Goal: Navigation & Orientation: Find specific page/section

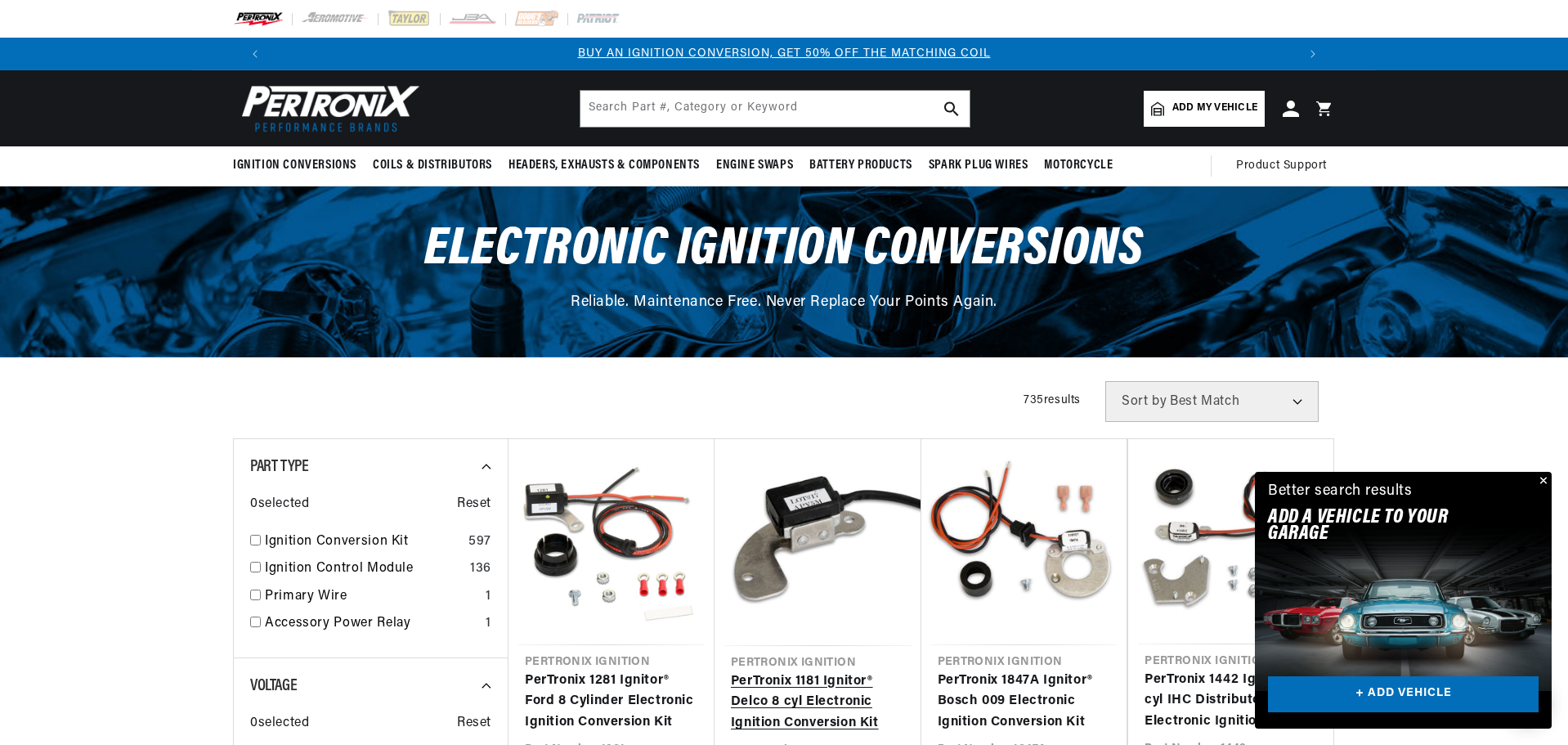
scroll to position [486, 0]
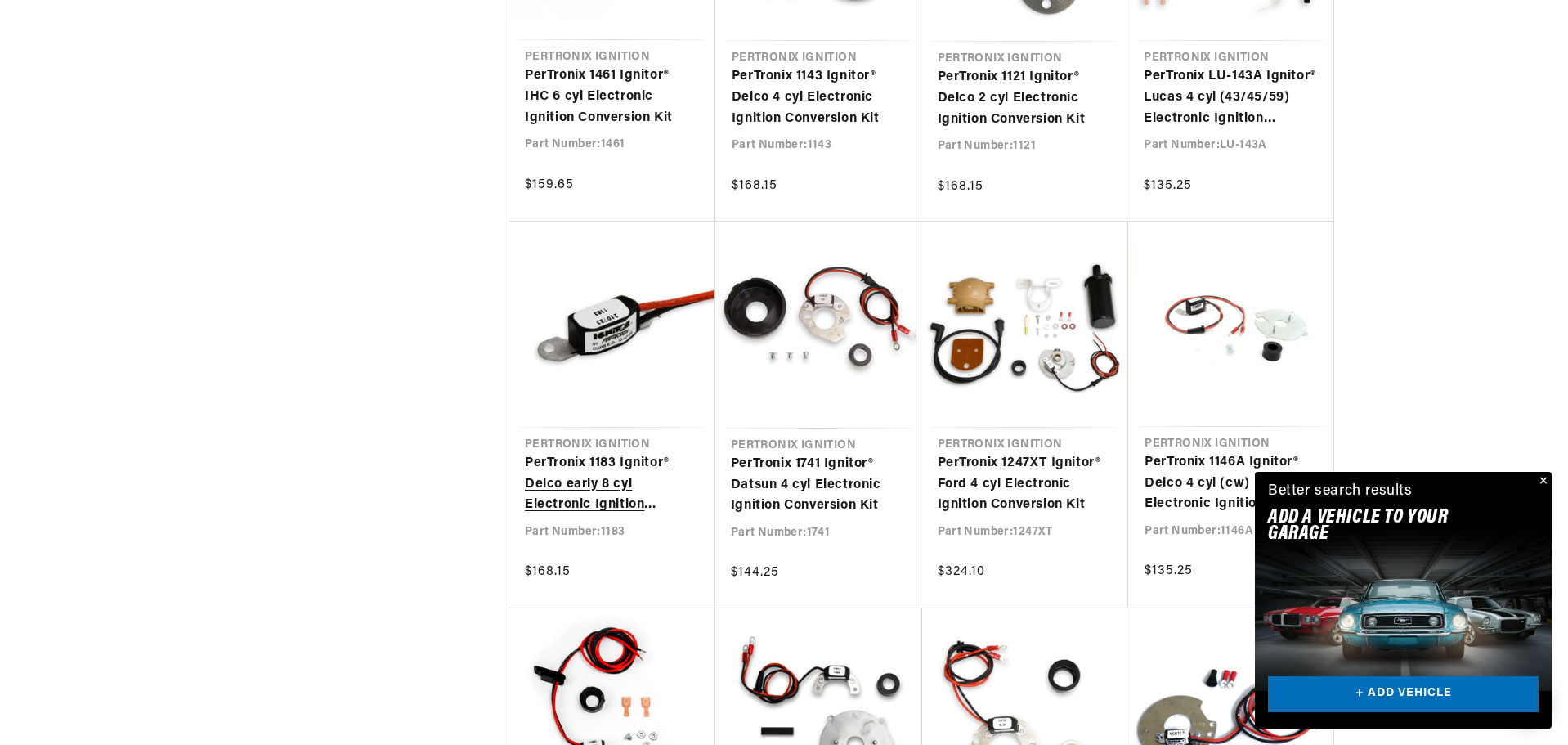
scroll to position [0, 1021]
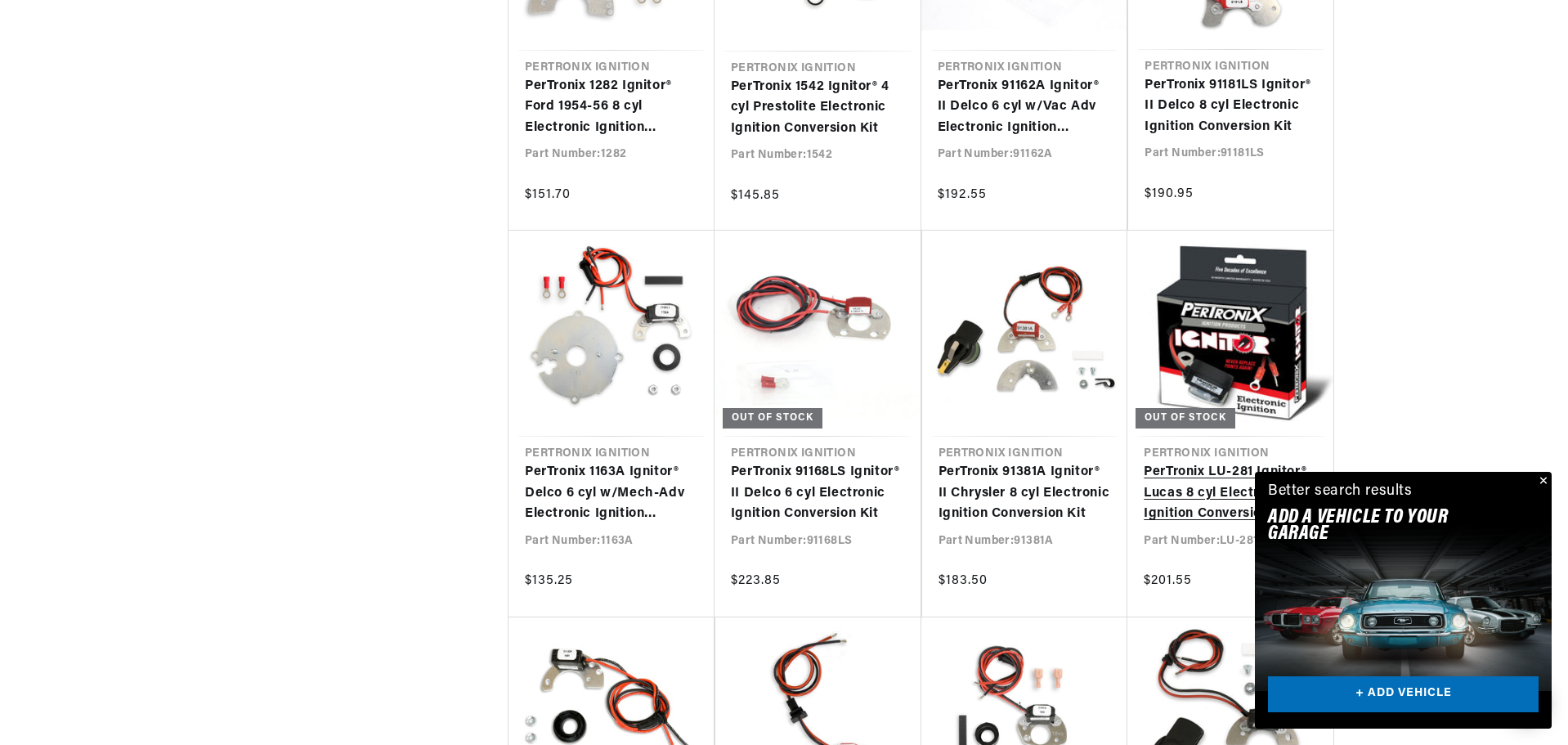
scroll to position [4333, 0]
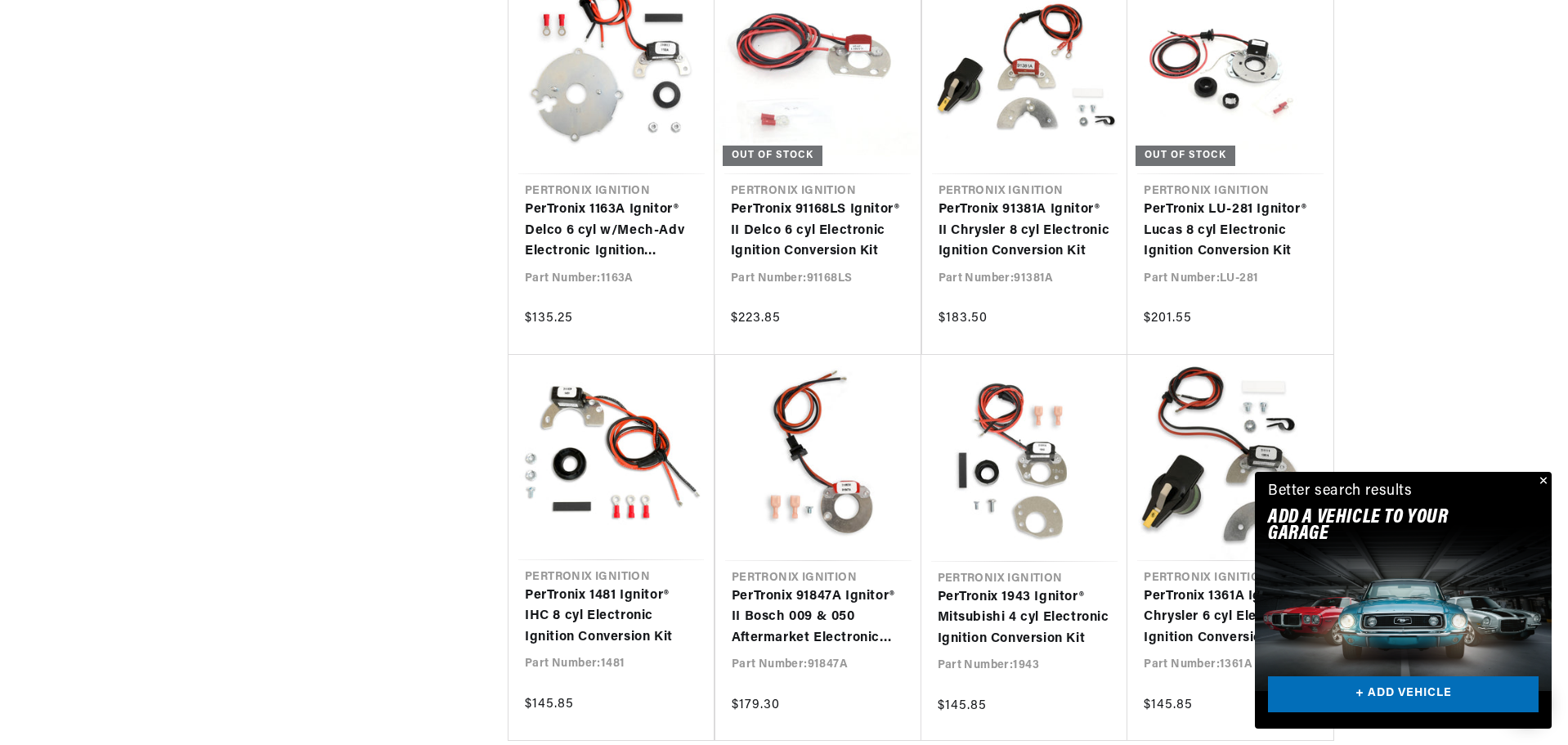
click at [1542, 477] on button "Close" at bounding box center [1542, 482] width 20 height 20
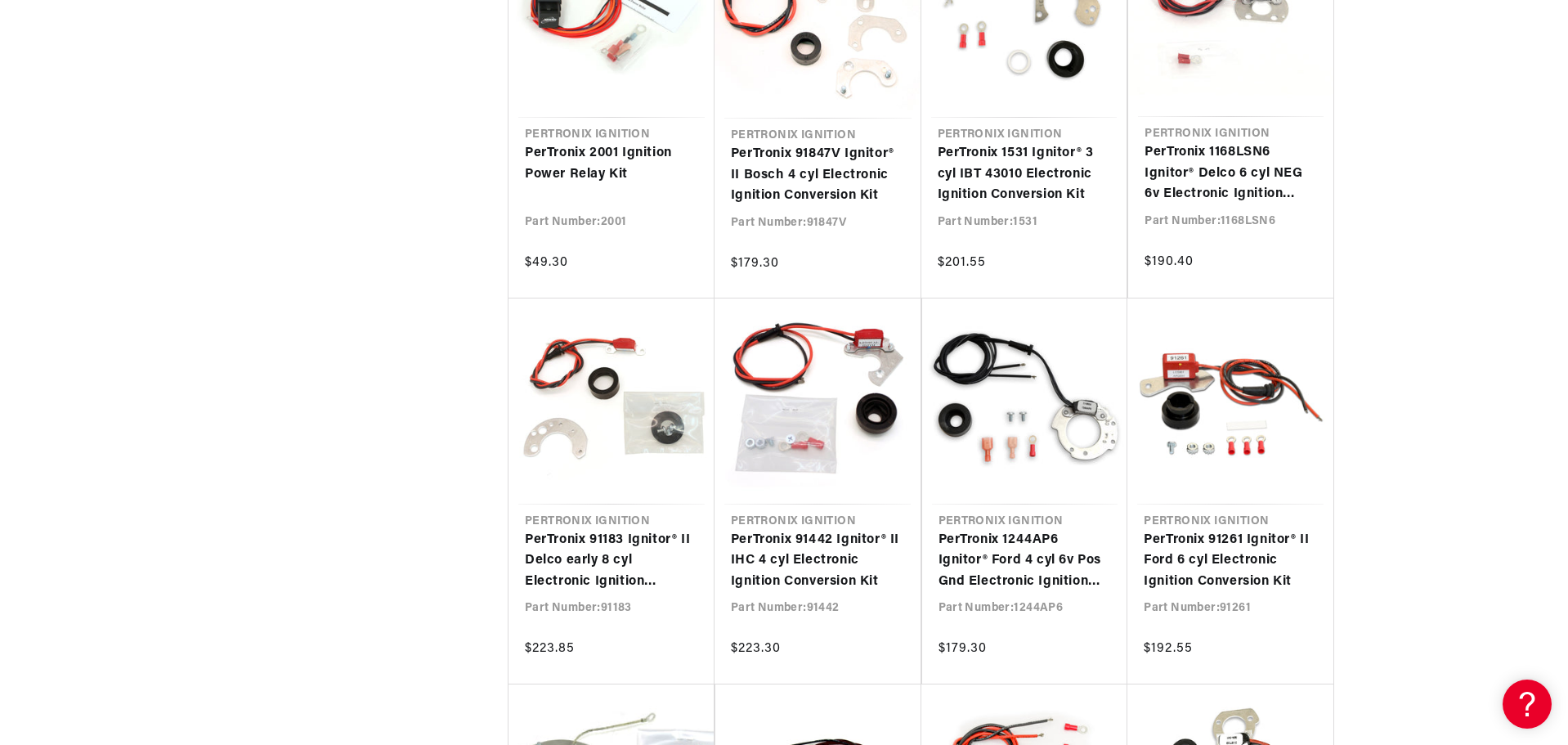
scroll to position [0, 2036]
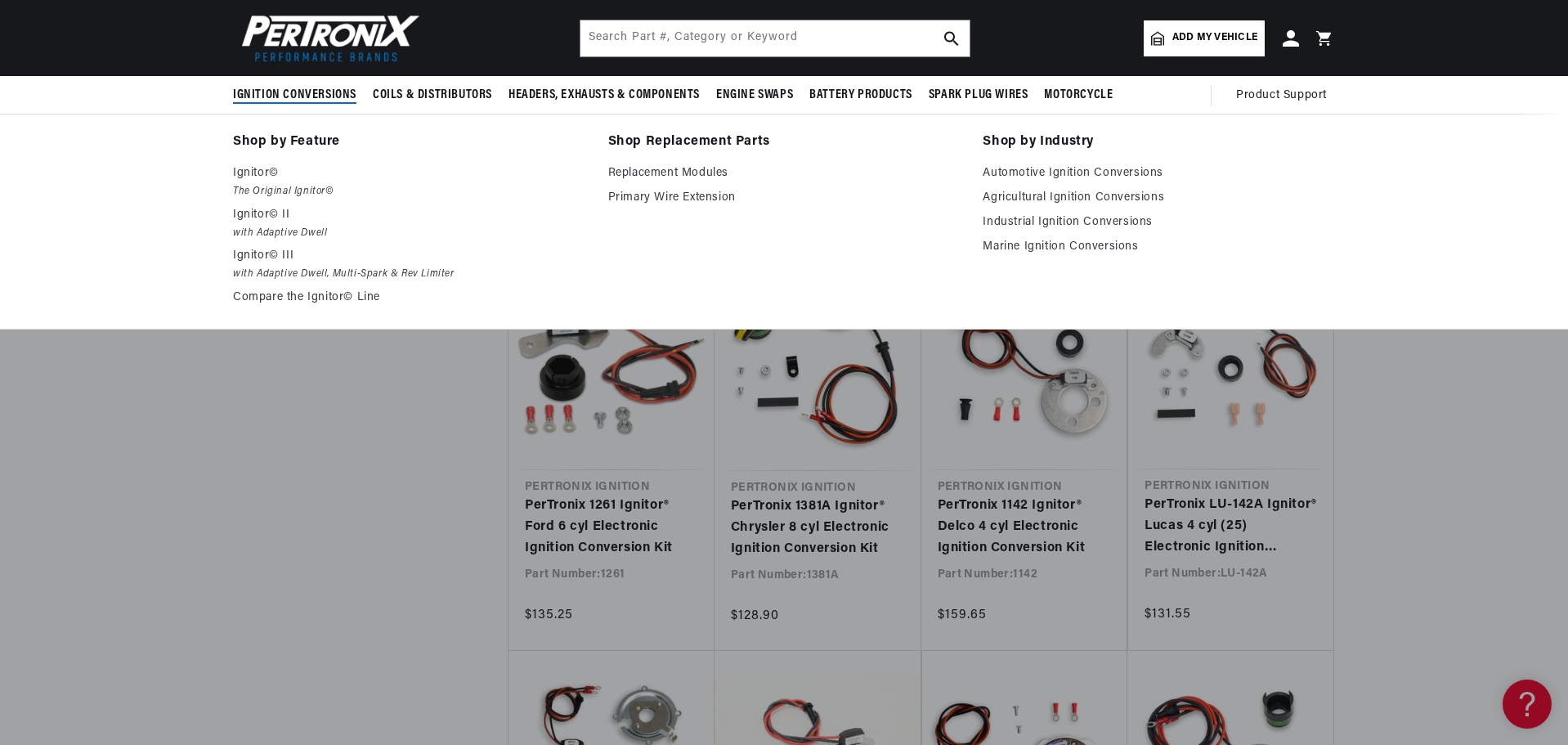
scroll to position [0, 1021]
click at [319, 93] on span "Ignition Conversions" at bounding box center [295, 95] width 123 height 17
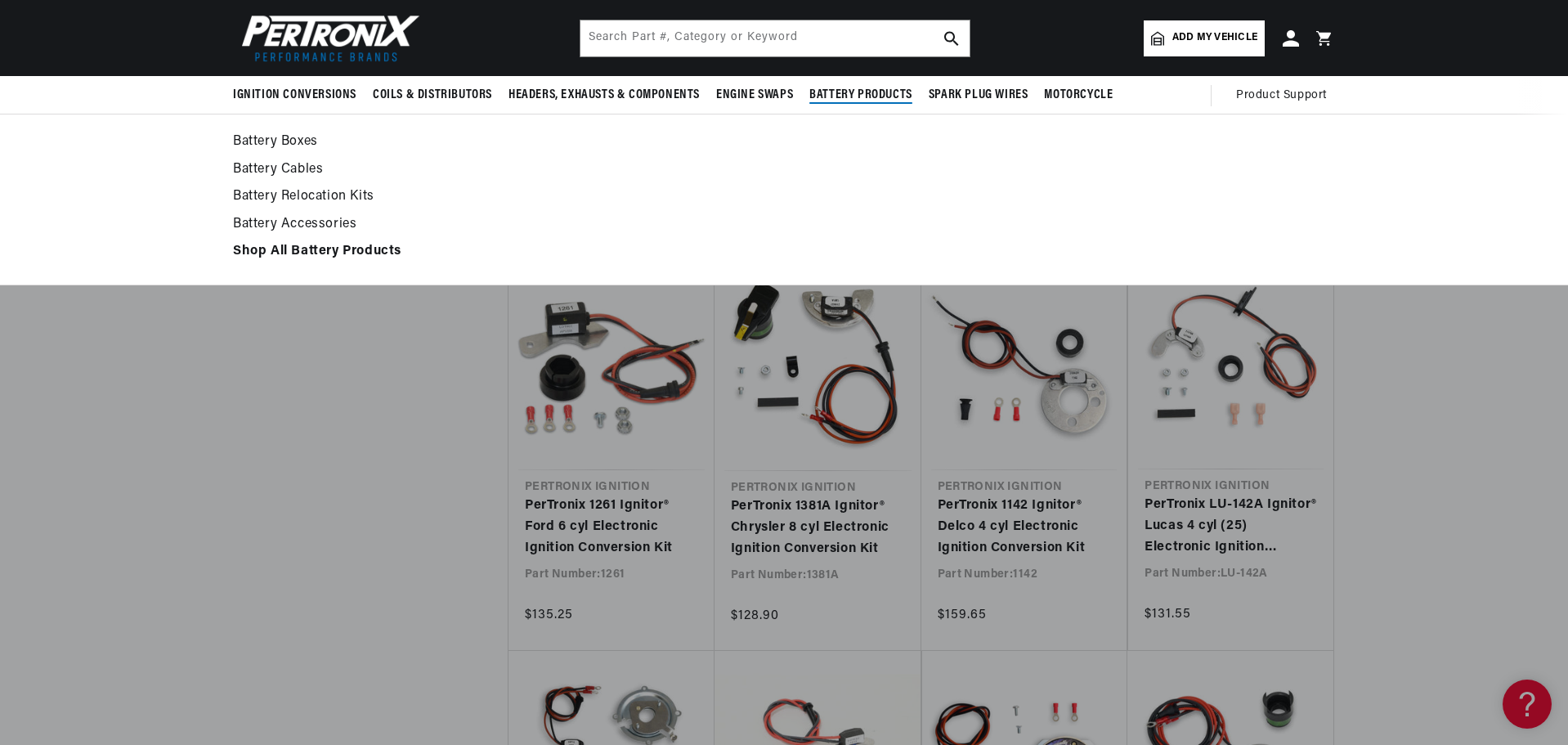
click at [892, 94] on span "Battery Products" at bounding box center [860, 95] width 103 height 17
click at [311, 173] on link "Battery Cables" at bounding box center [784, 170] width 1102 height 23
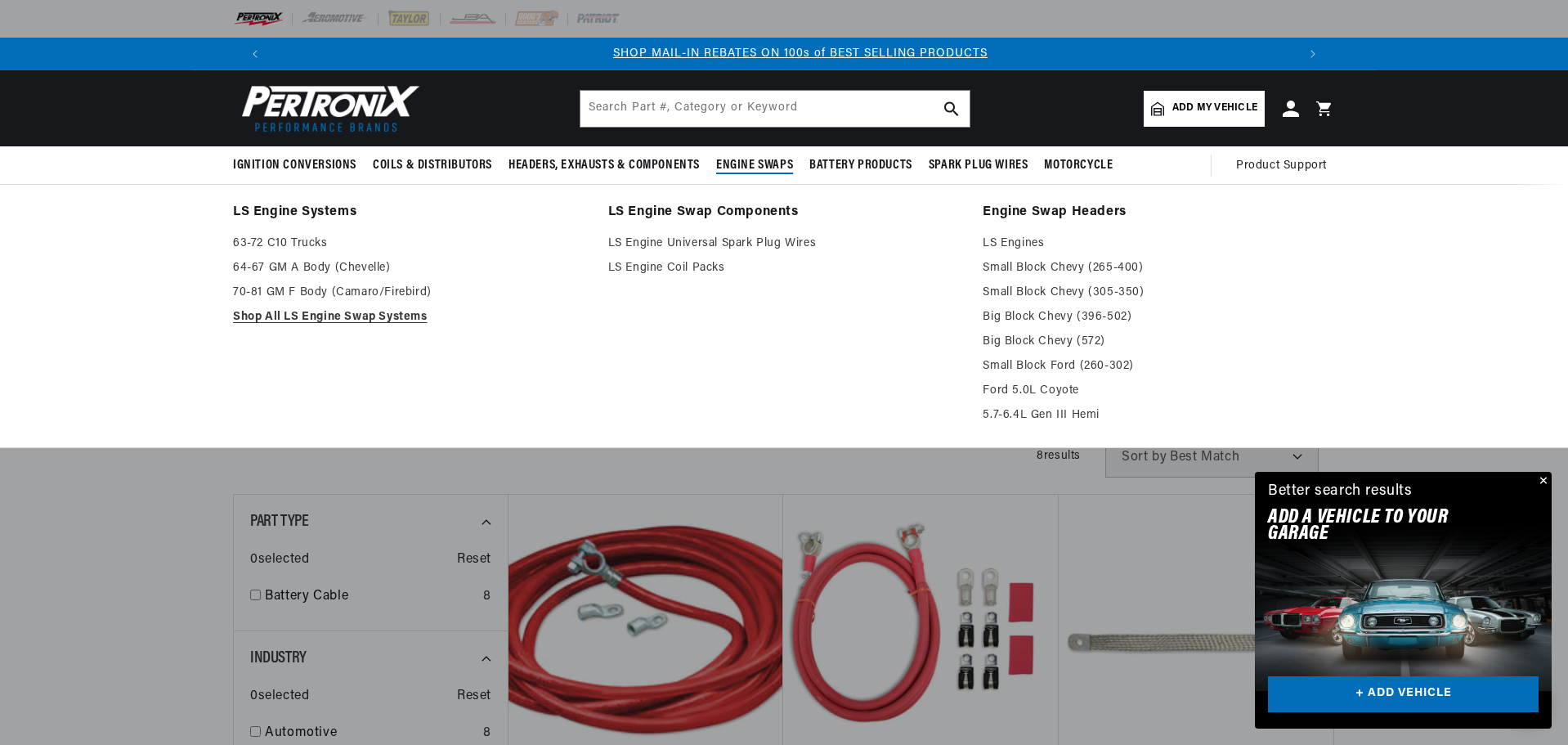
scroll to position [0, 1021]
click at [683, 240] on link "LS Engine Universal Spark Plug Wires" at bounding box center [784, 244] width 352 height 20
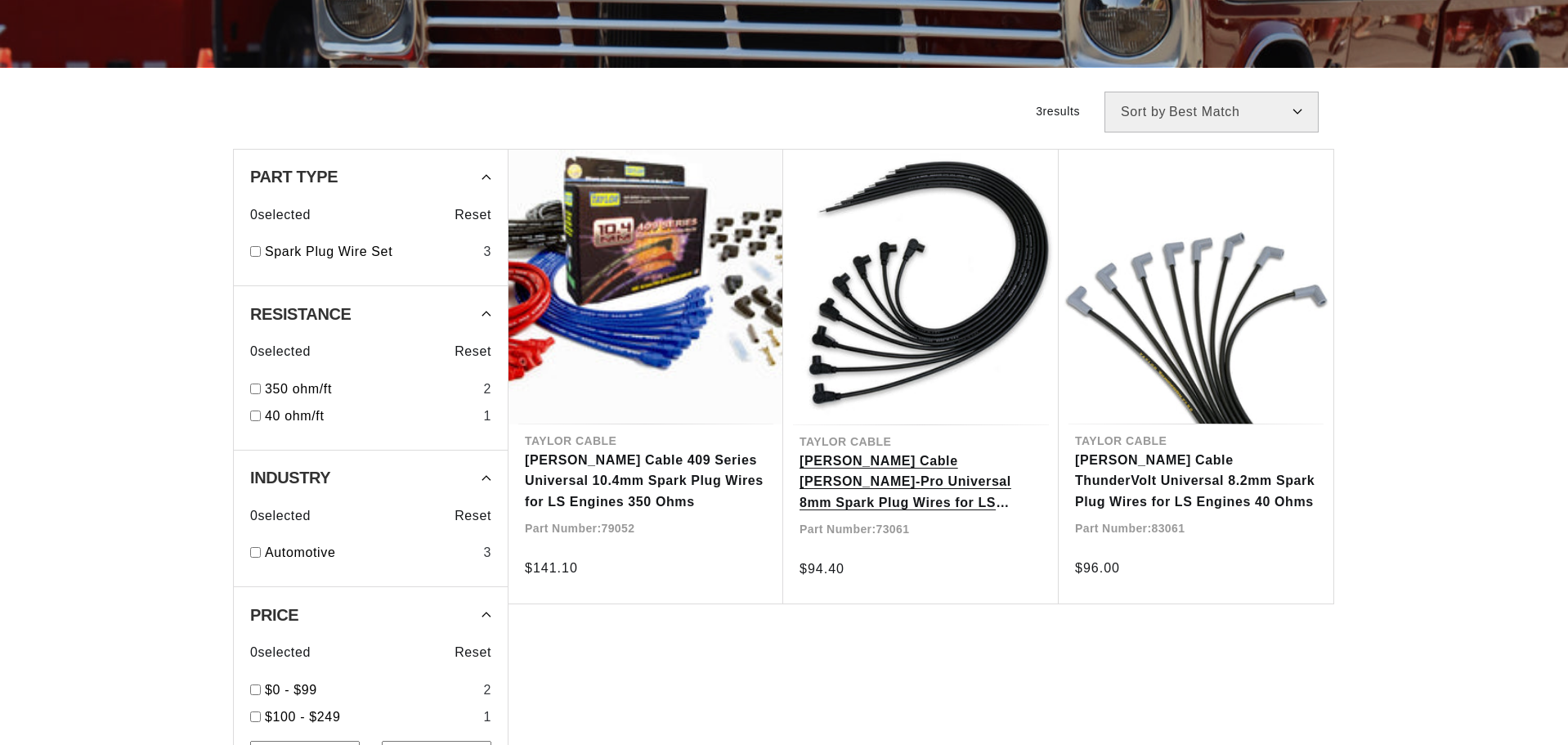
scroll to position [409, 0]
